Goal: Transaction & Acquisition: Obtain resource

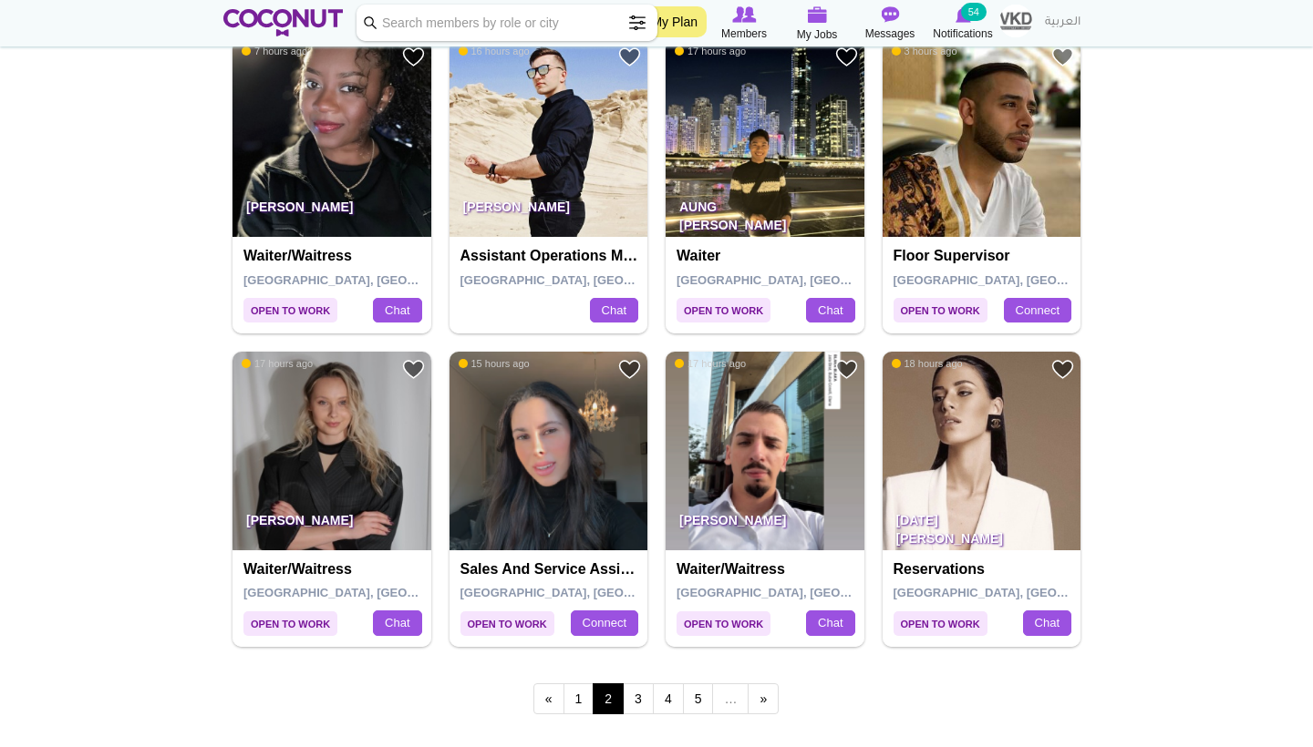
scroll to position [2892, 0]
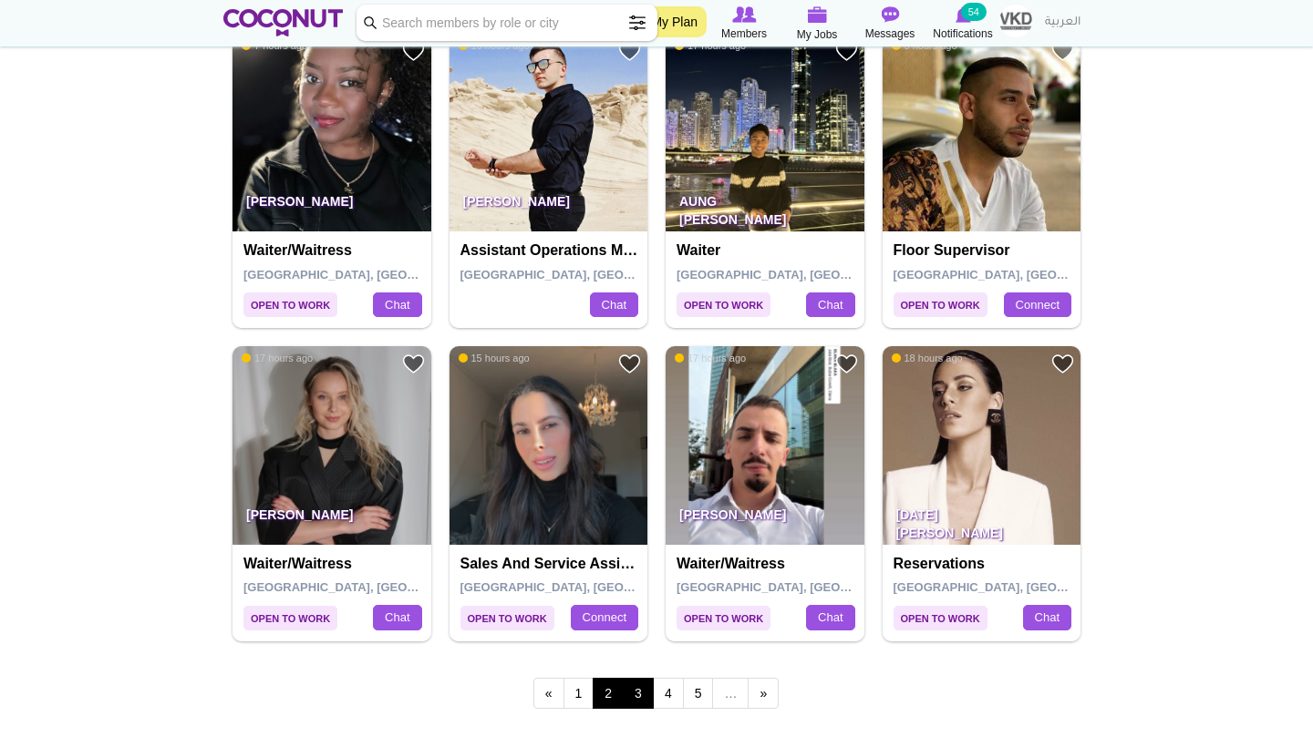
click at [638, 680] on link "3" at bounding box center [638, 693] width 31 height 31
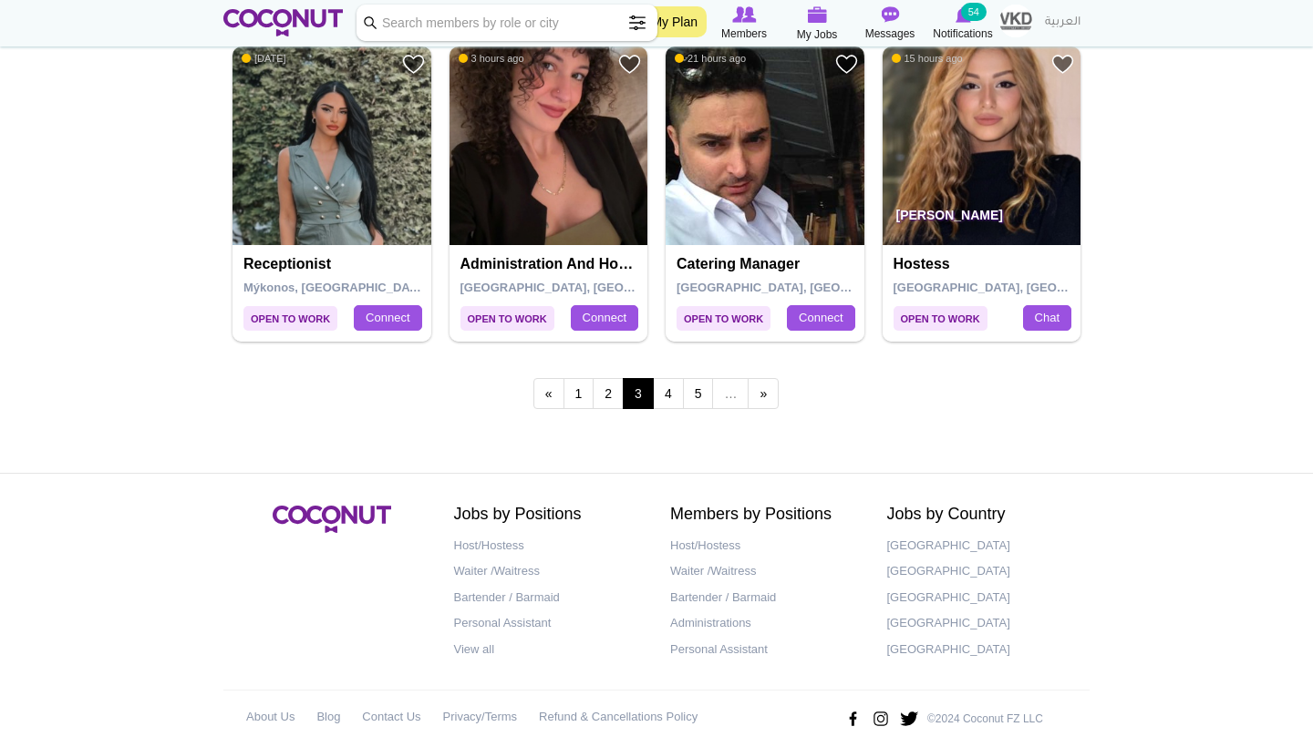
scroll to position [3190, 0]
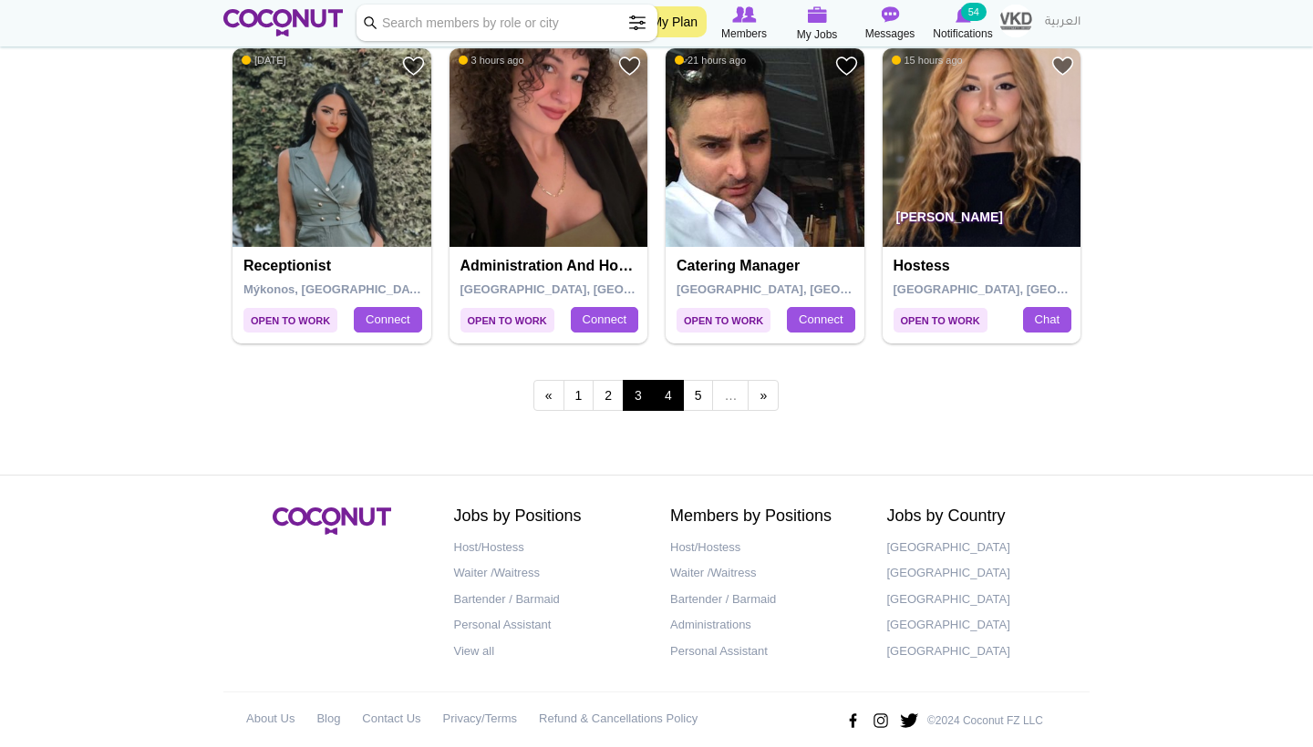
click at [672, 380] on link "4" at bounding box center [668, 395] width 31 height 31
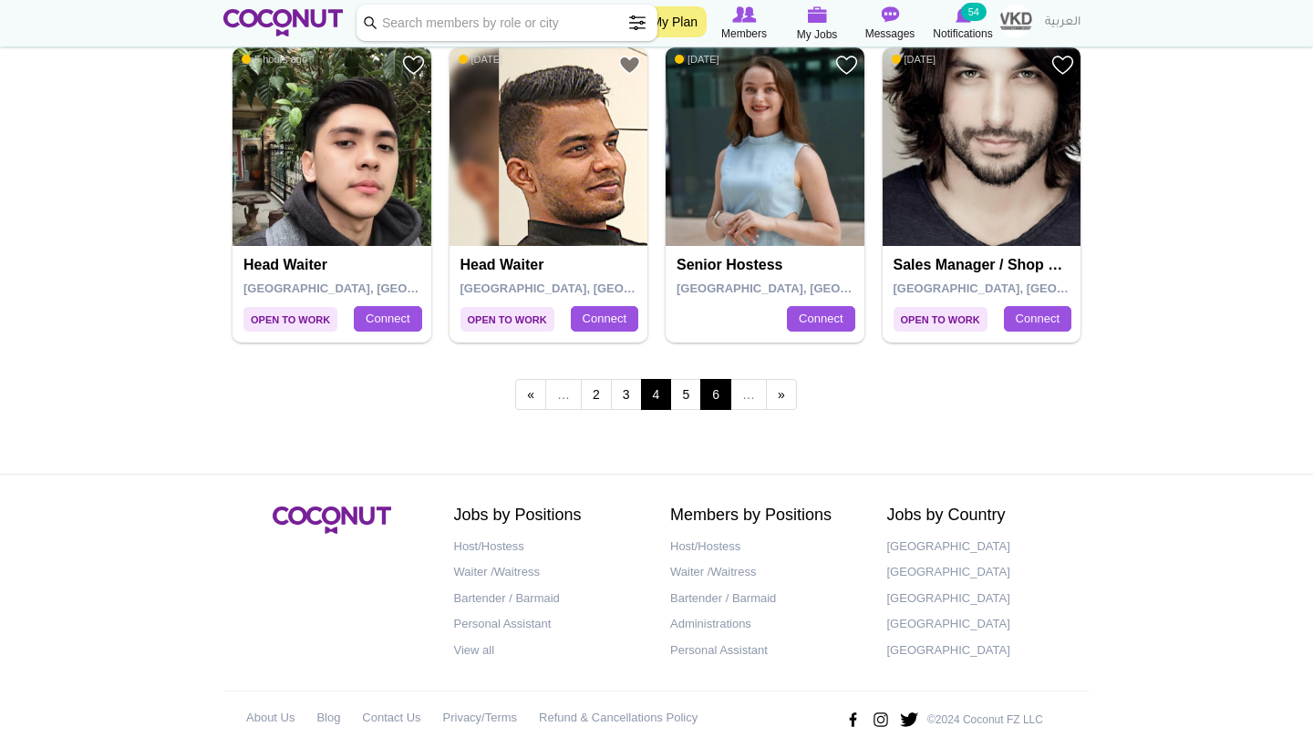
scroll to position [3190, 0]
click at [696, 380] on link "5" at bounding box center [685, 395] width 31 height 31
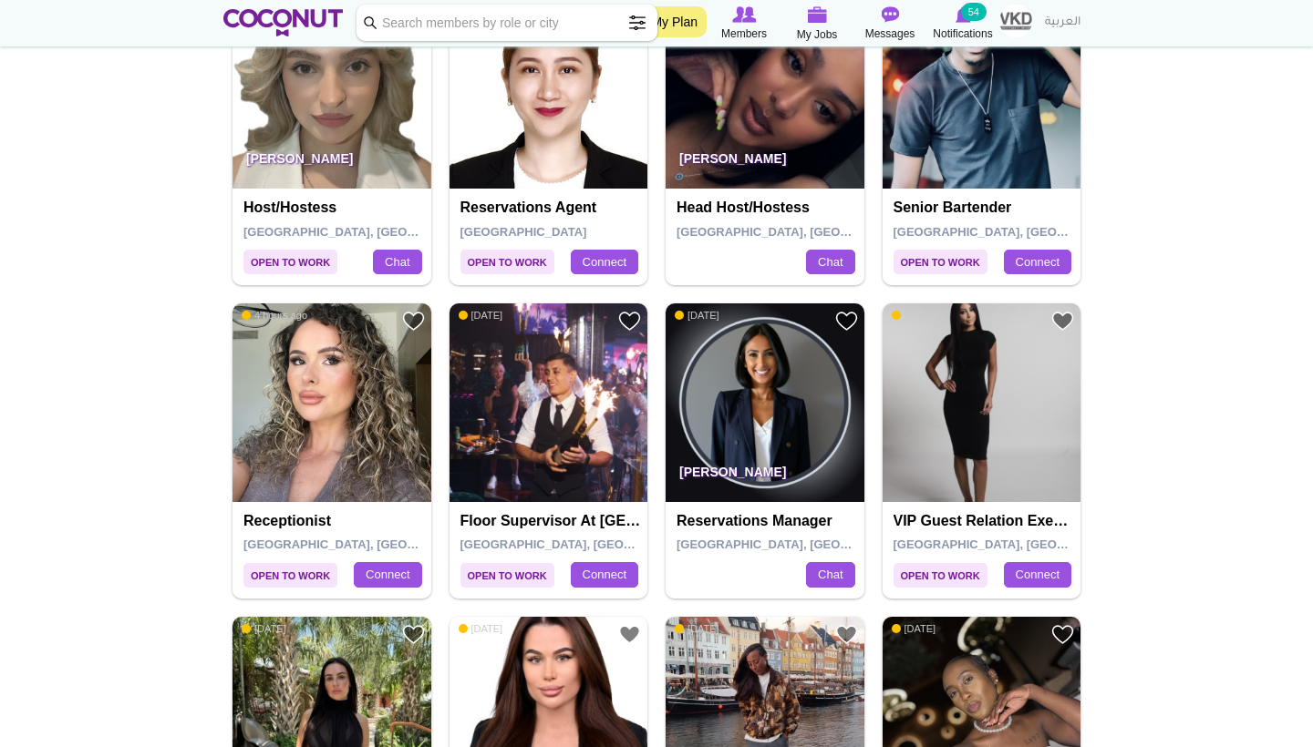
scroll to position [2023, 0]
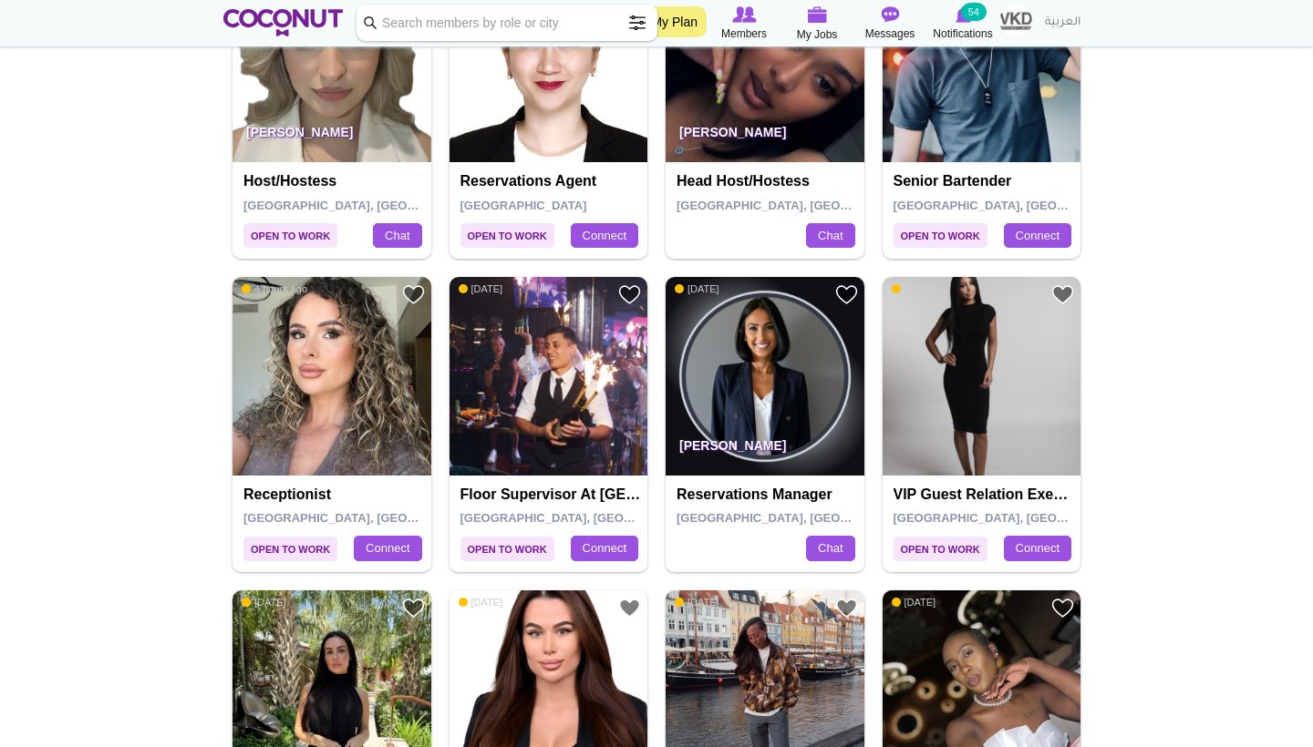
click at [329, 340] on img at bounding box center [331, 376] width 199 height 199
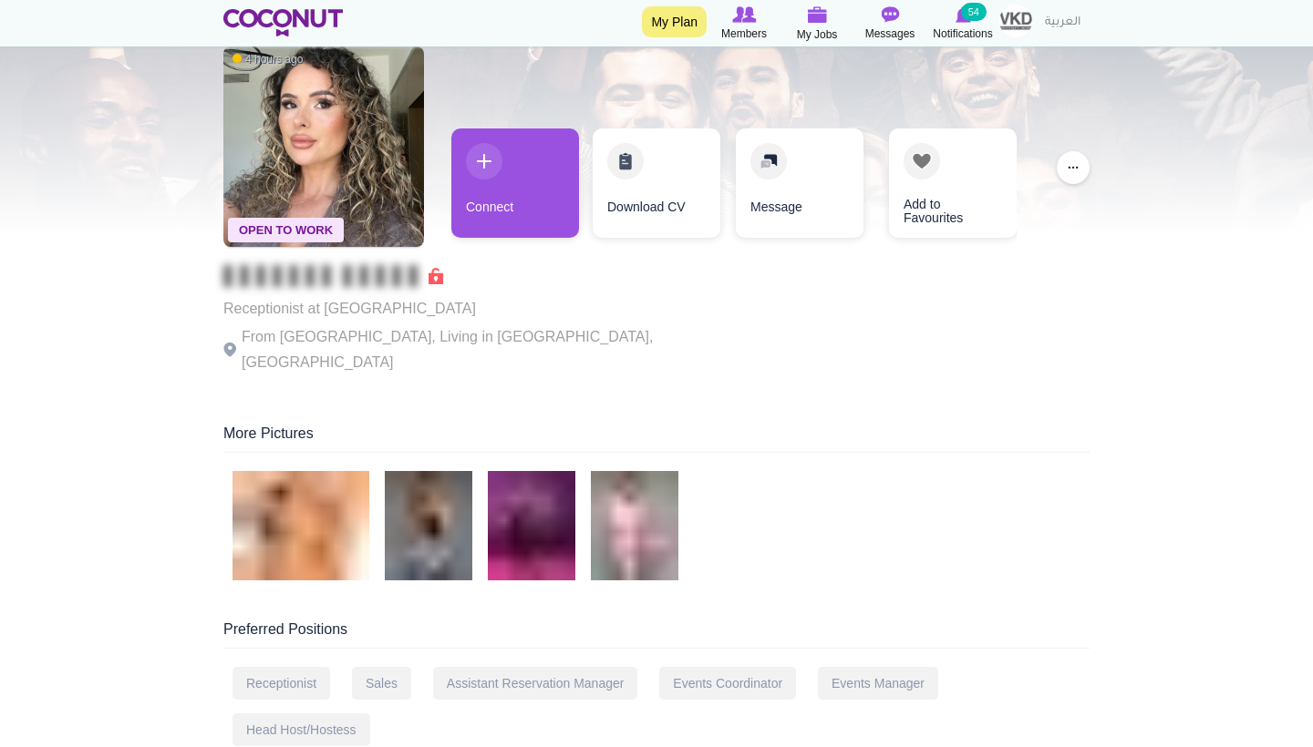
scroll to position [98, 0]
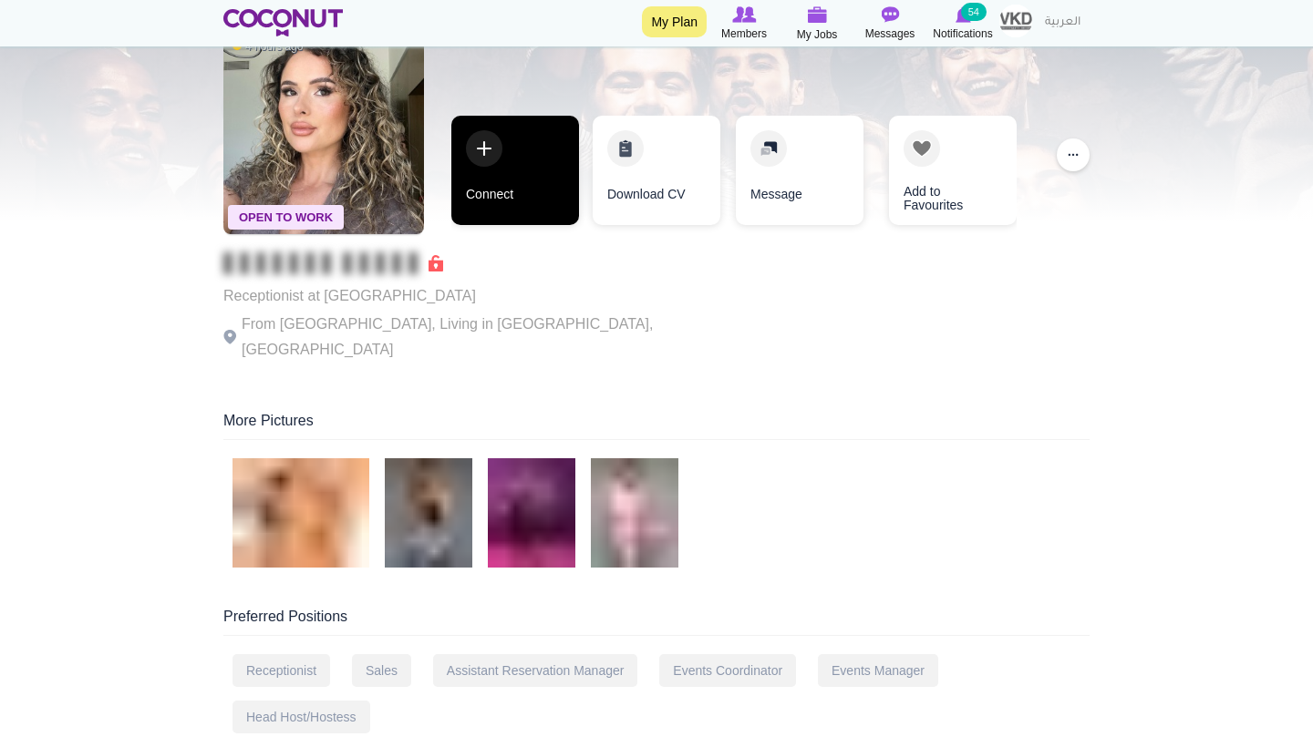
click at [517, 175] on link "Connect" at bounding box center [515, 170] width 128 height 109
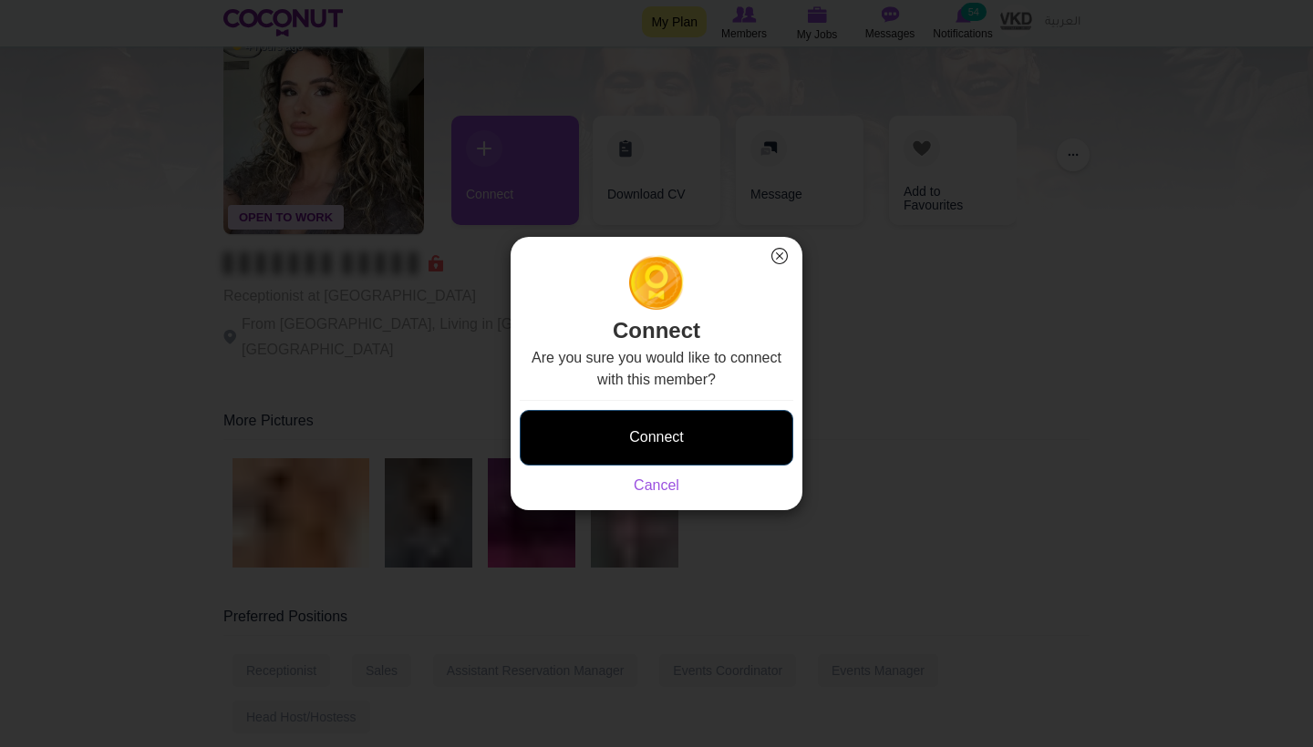
click at [634, 457] on button "Connect" at bounding box center [656, 438] width 273 height 56
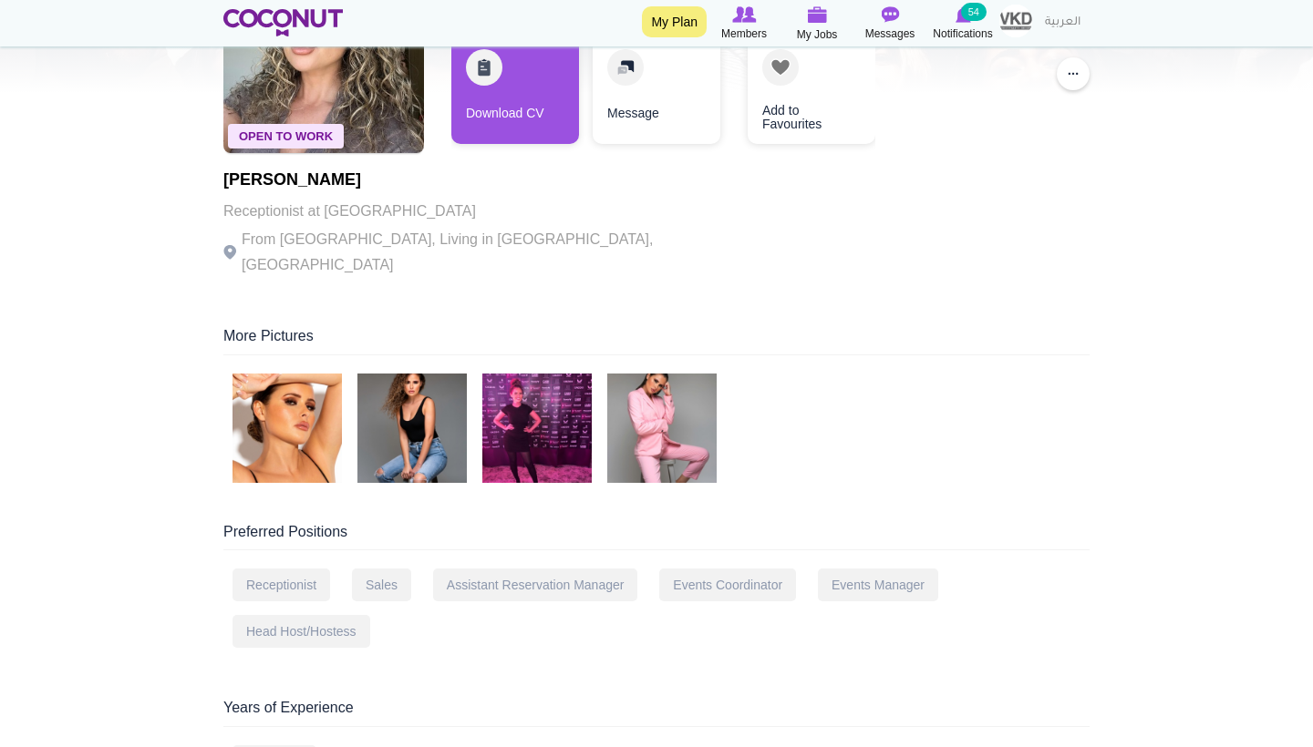
scroll to position [229, 0]
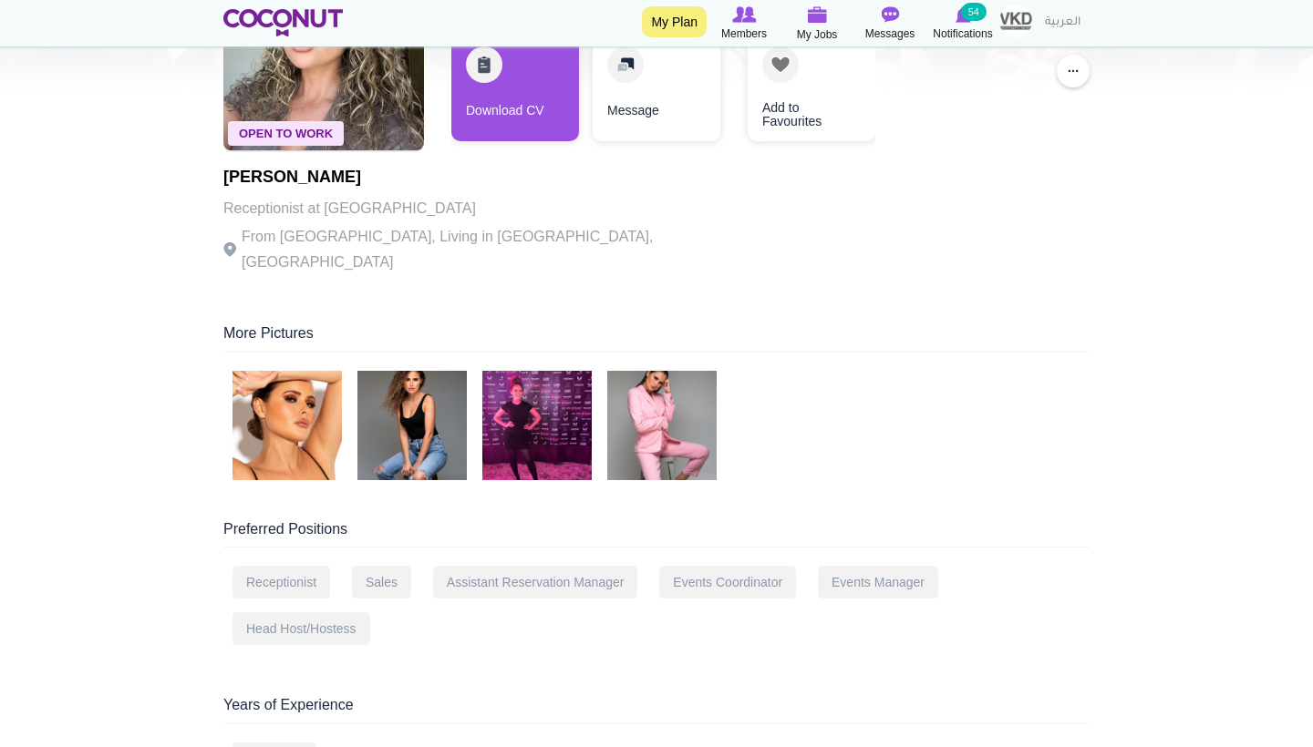
click at [330, 425] on img at bounding box center [286, 425] width 109 height 109
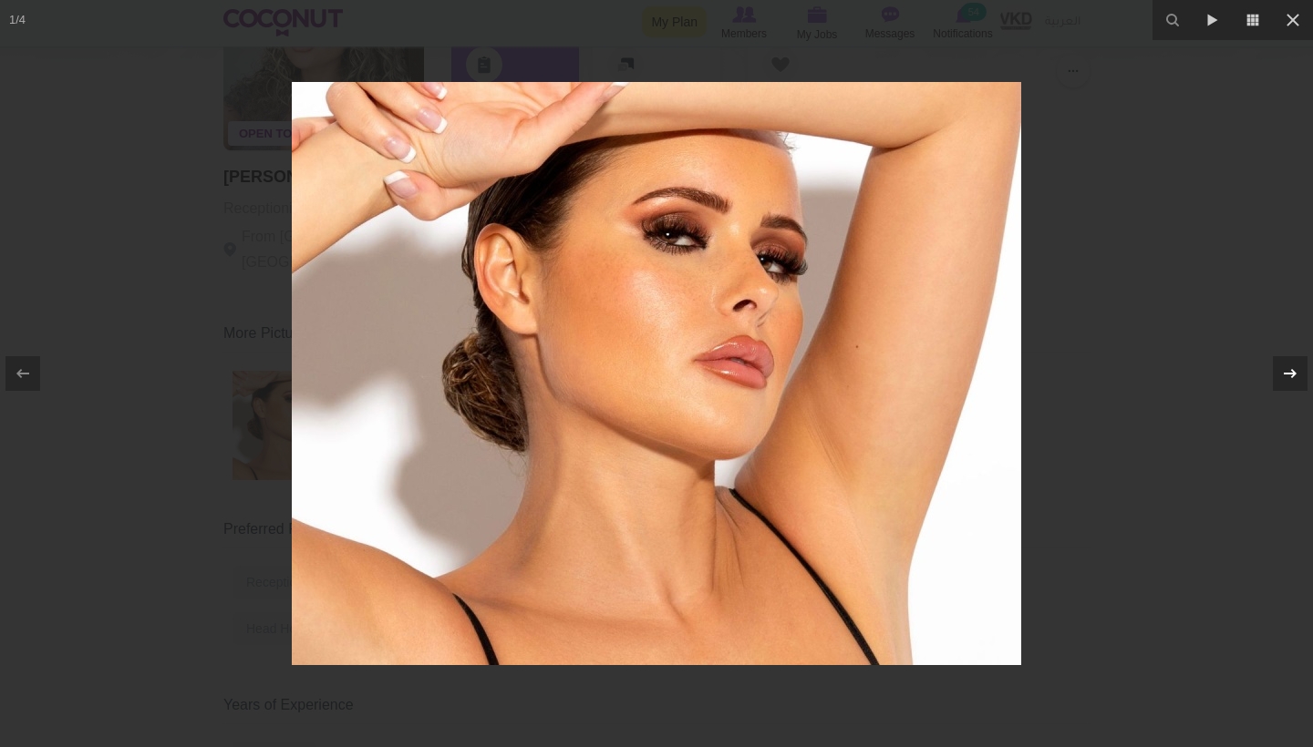
click at [1272, 383] on button at bounding box center [1281, 373] width 64 height 91
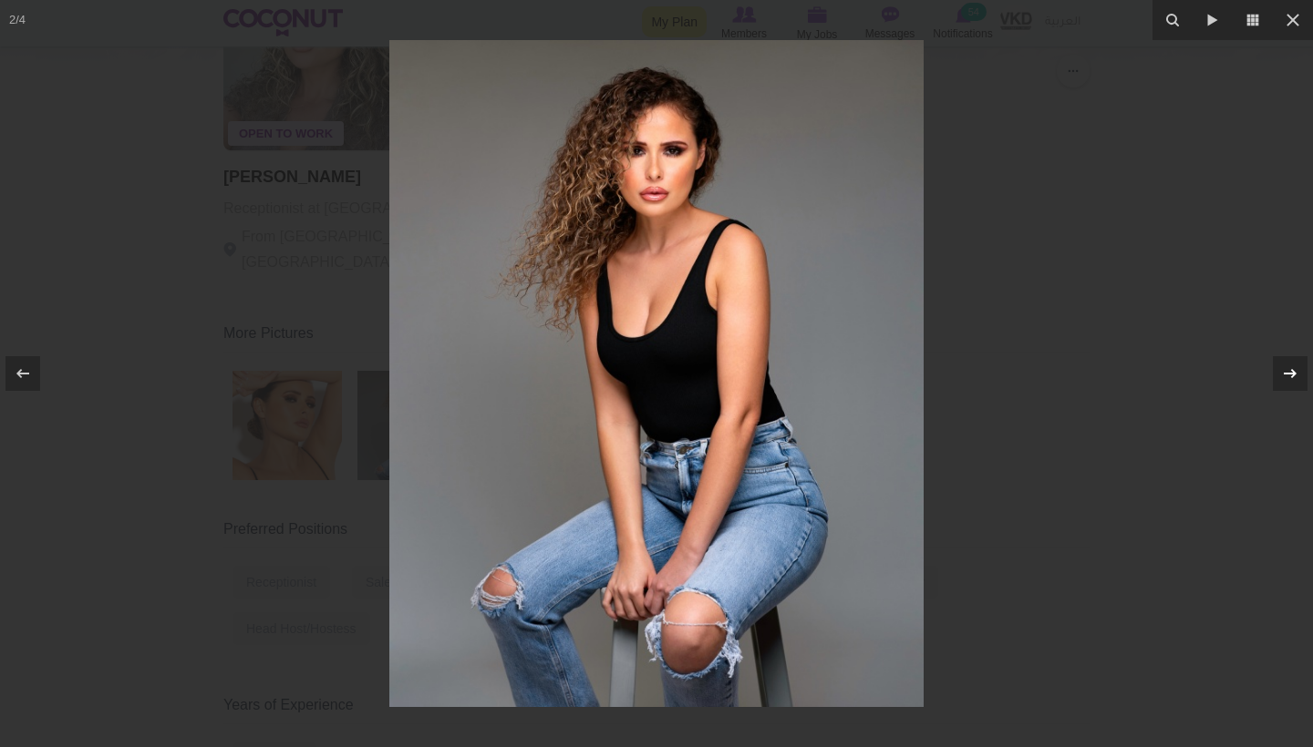
click at [1272, 383] on button at bounding box center [1281, 373] width 64 height 91
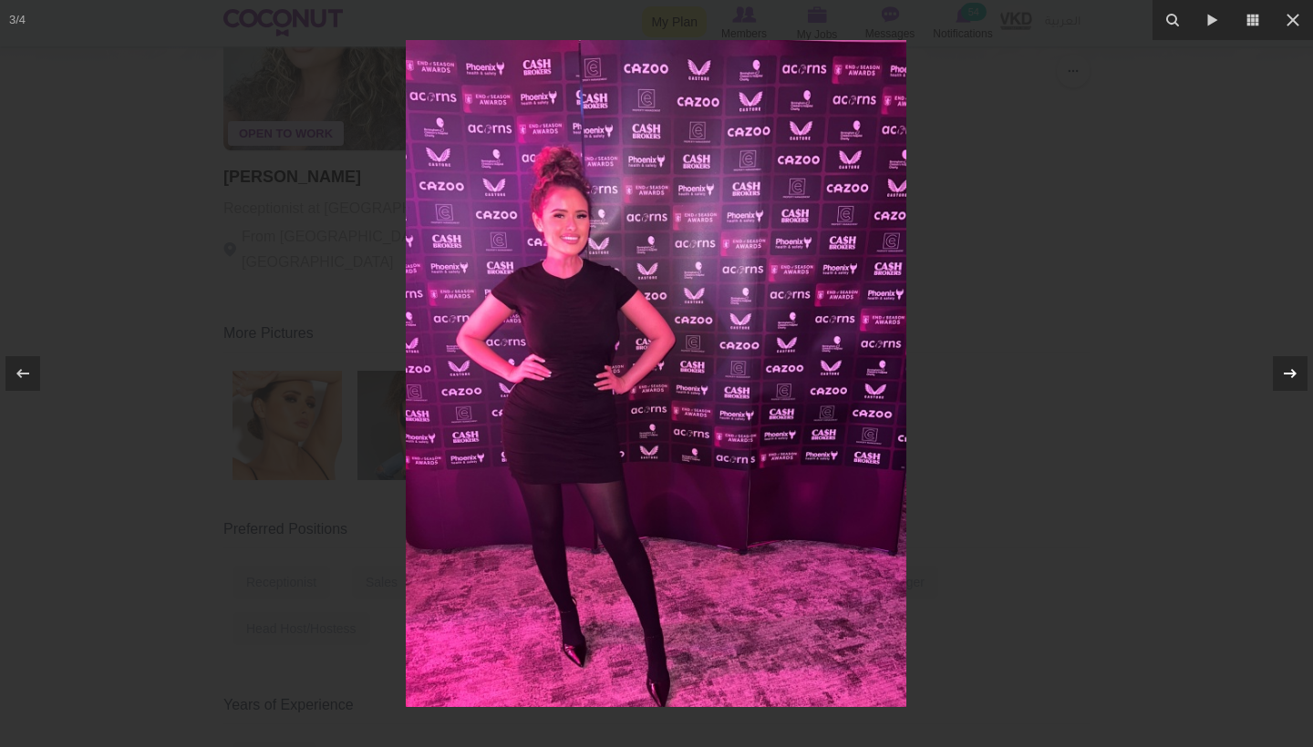
click at [1272, 383] on button at bounding box center [1281, 373] width 64 height 91
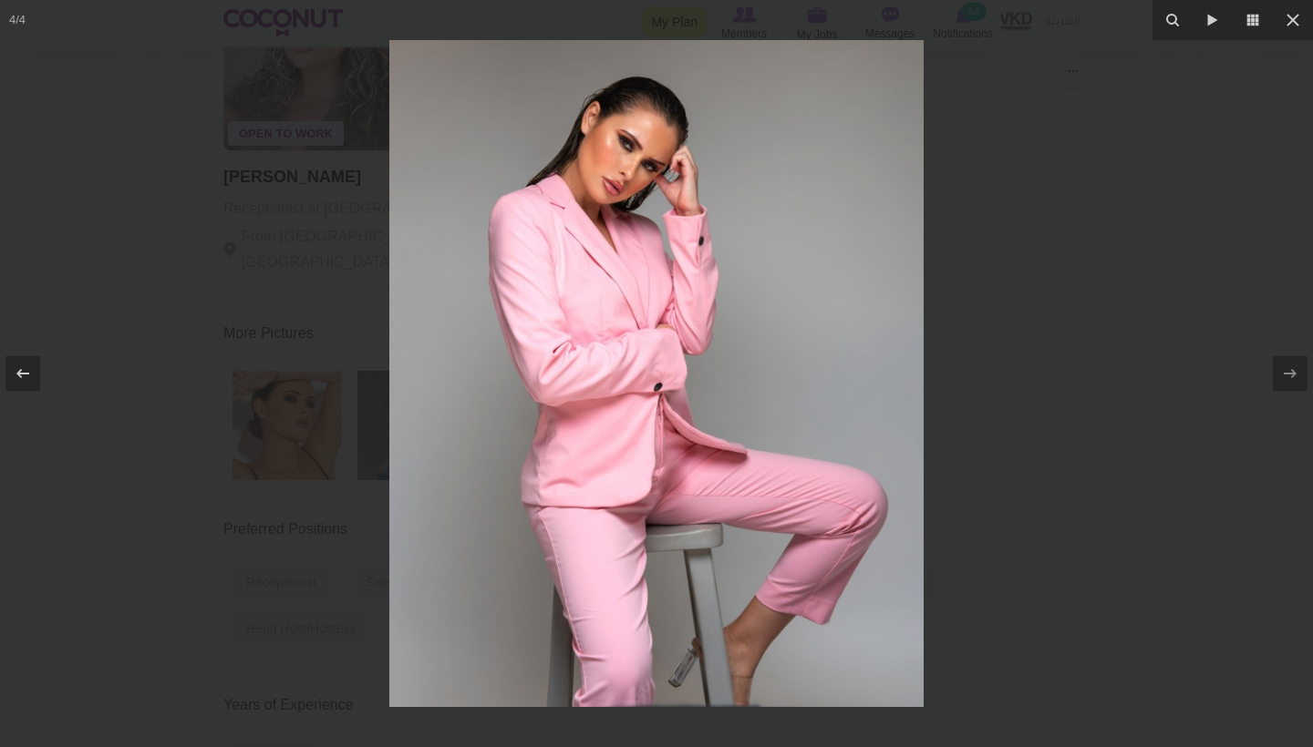
click at [1224, 356] on div at bounding box center [656, 373] width 1313 height 747
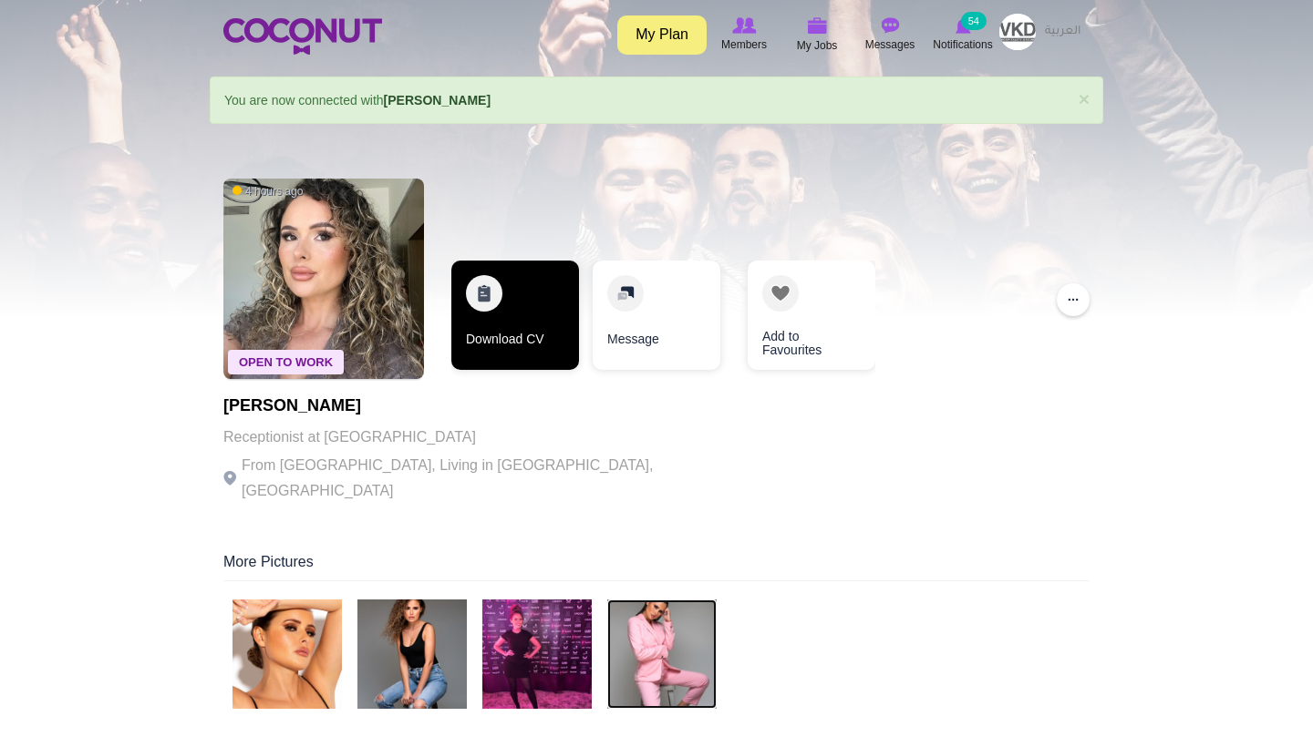
click at [506, 330] on link "Download CV" at bounding box center [515, 315] width 128 height 109
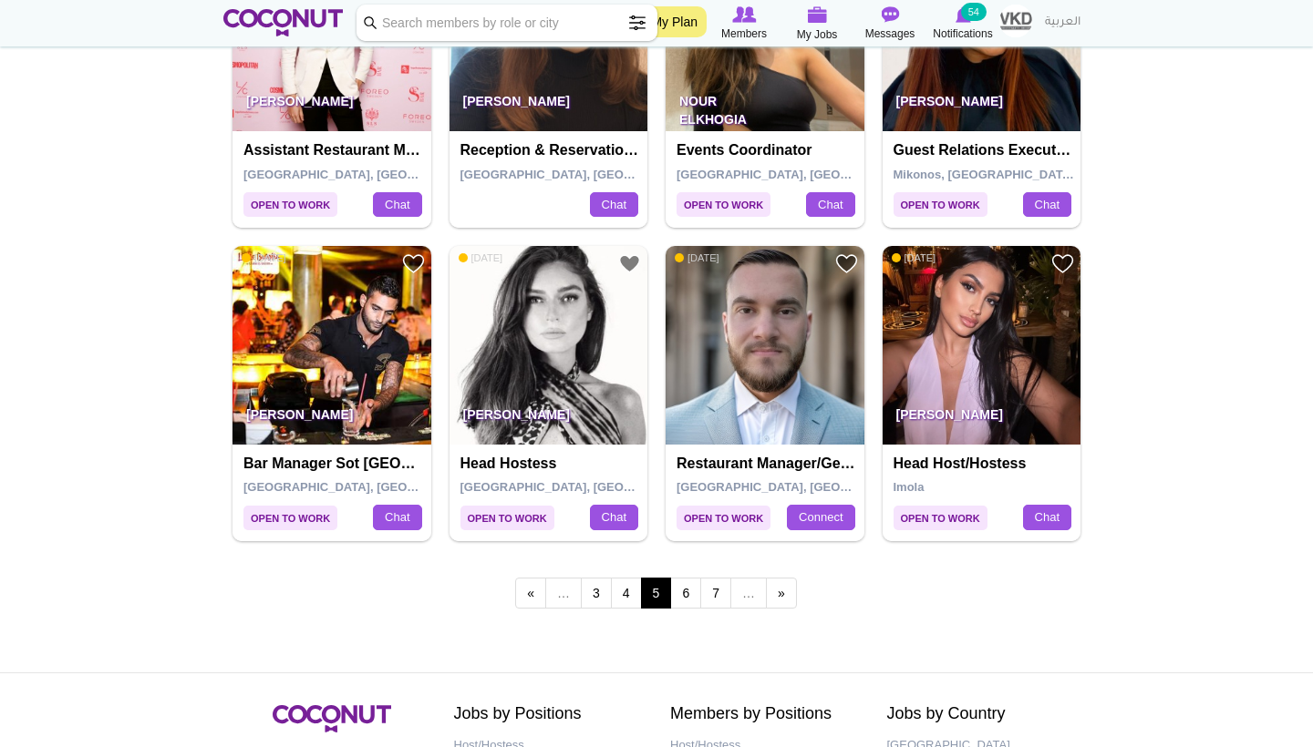
scroll to position [2997, 0]
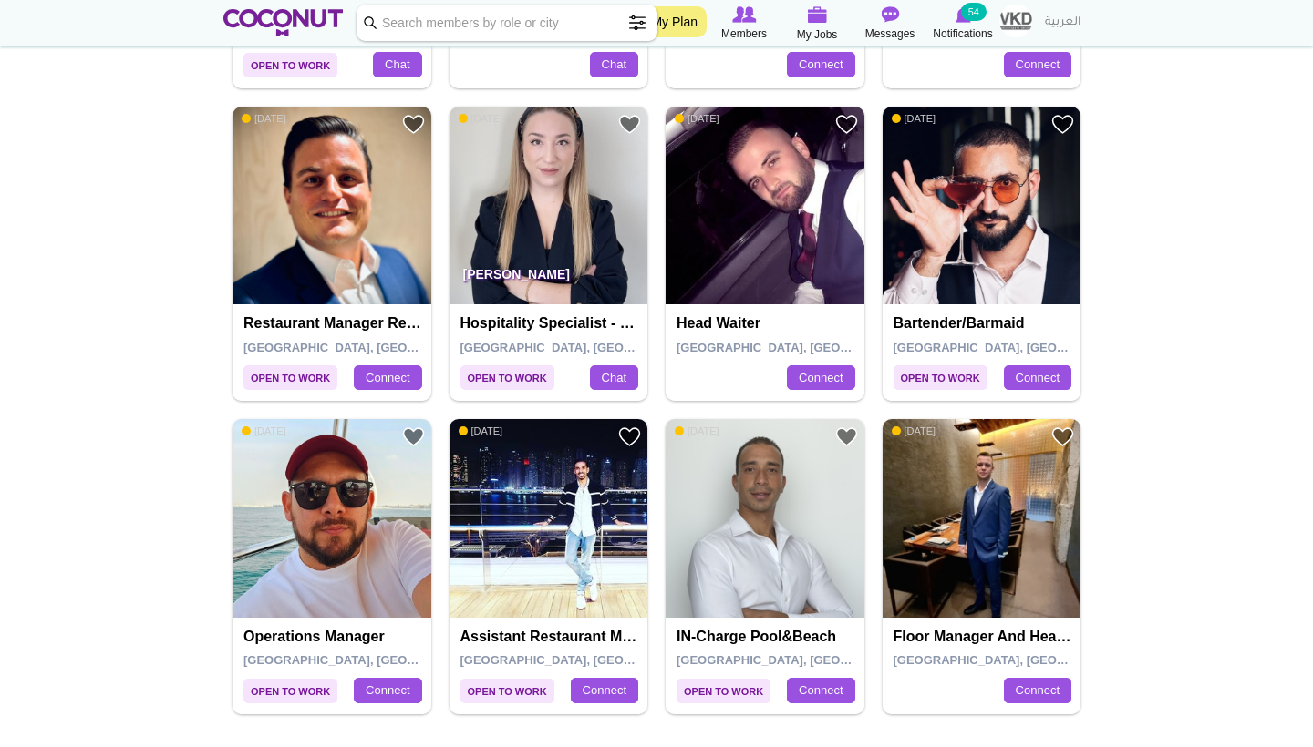
scroll to position [2914, 0]
